Goal: Navigation & Orientation: Find specific page/section

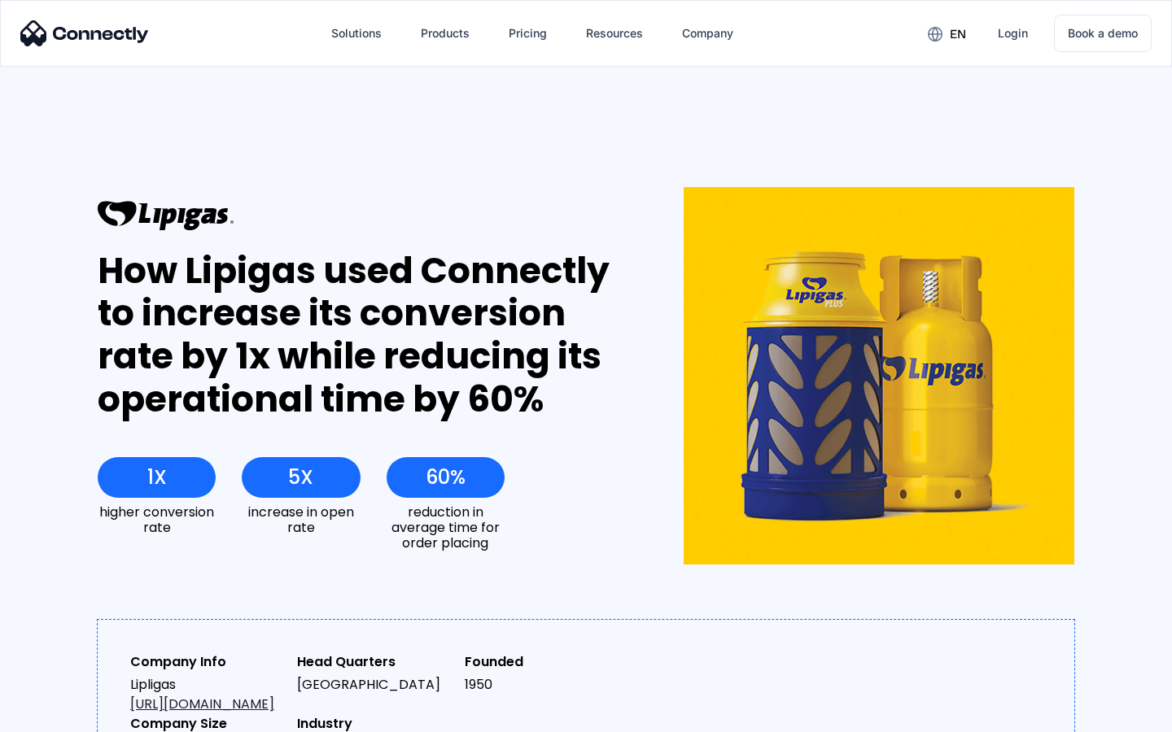
scroll to position [3324, 0]
